Goal: Find specific page/section: Find specific page/section

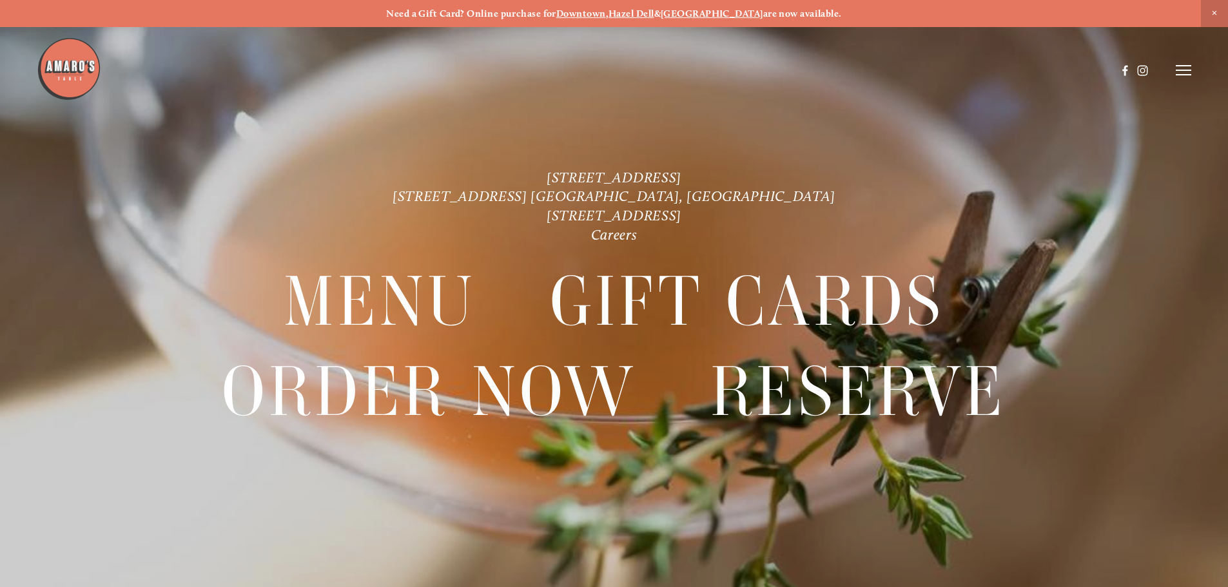
click at [1185, 75] on line at bounding box center [1183, 75] width 15 height 0
click at [915, 70] on span "Menu" at bounding box center [913, 70] width 26 height 12
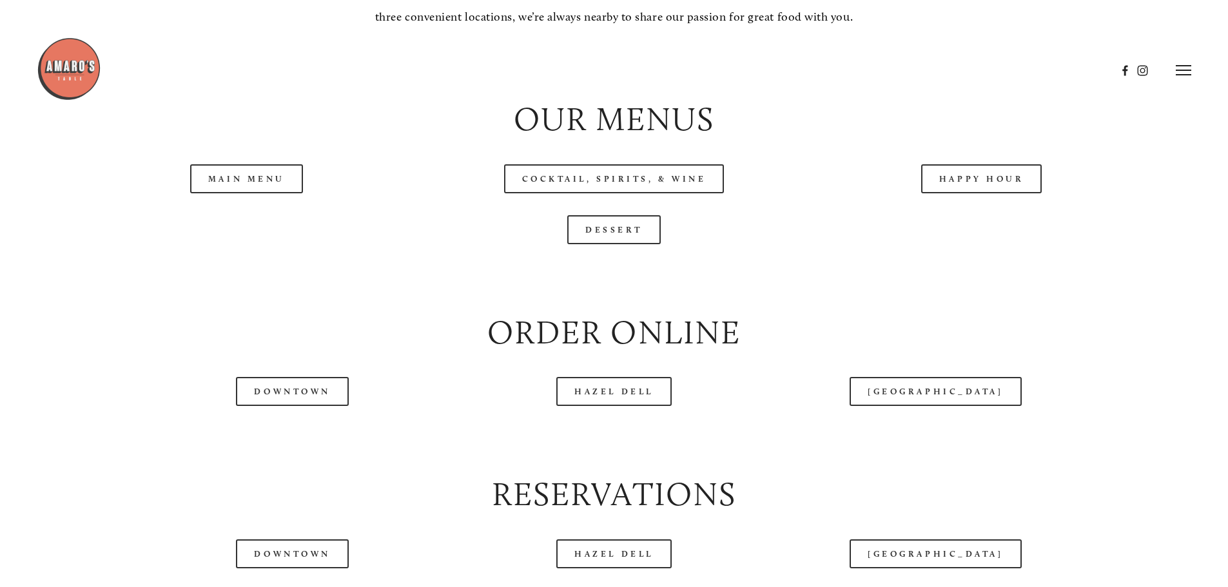
scroll to position [1354, 0]
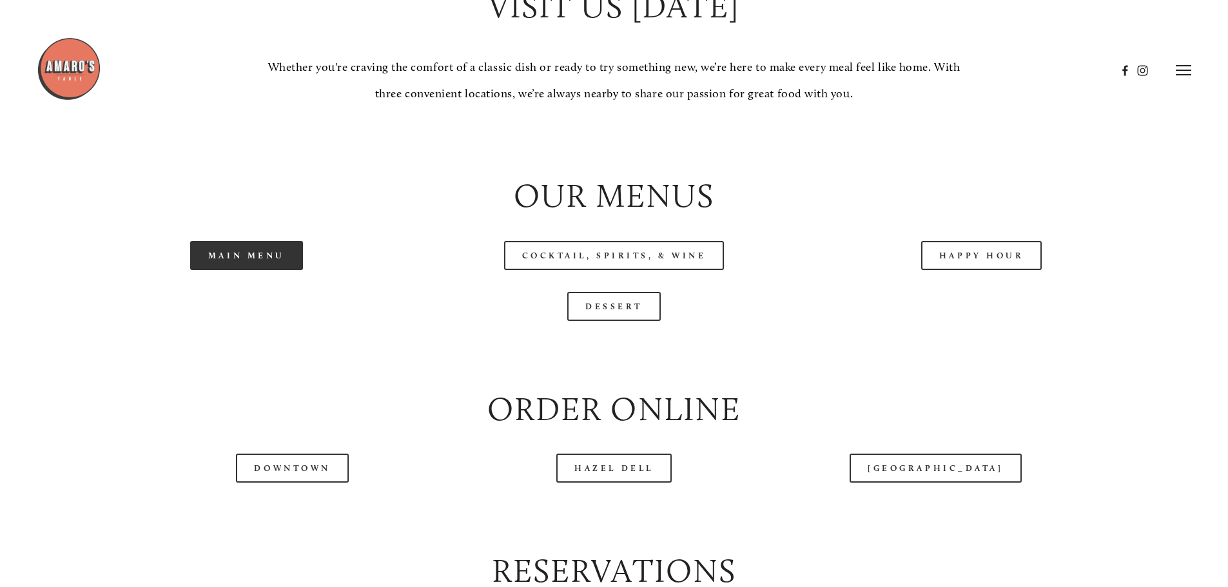
click at [280, 270] on link "Main Menu" at bounding box center [246, 255] width 113 height 29
